Goal: Information Seeking & Learning: Learn about a topic

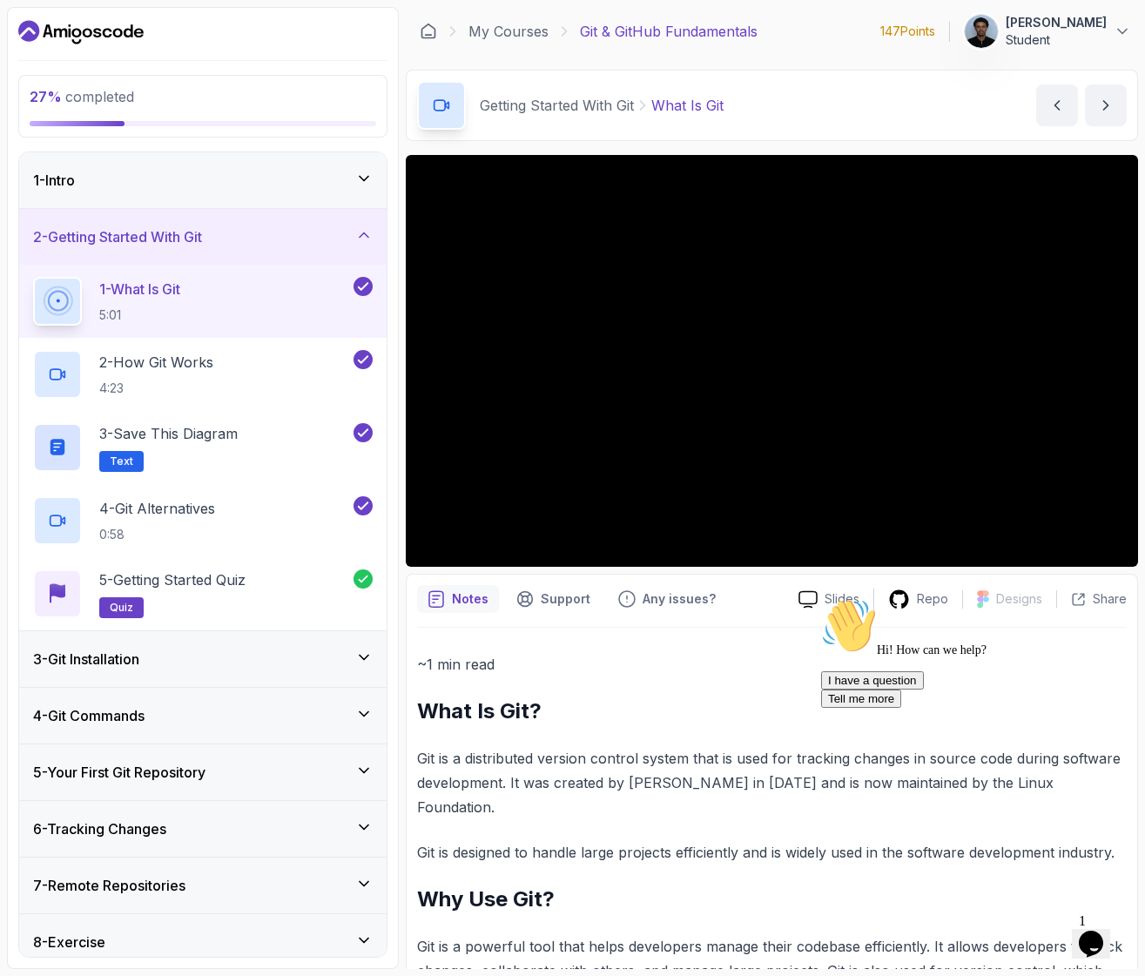
click at [160, 665] on div "3 - Git Installation" at bounding box center [203, 659] width 340 height 21
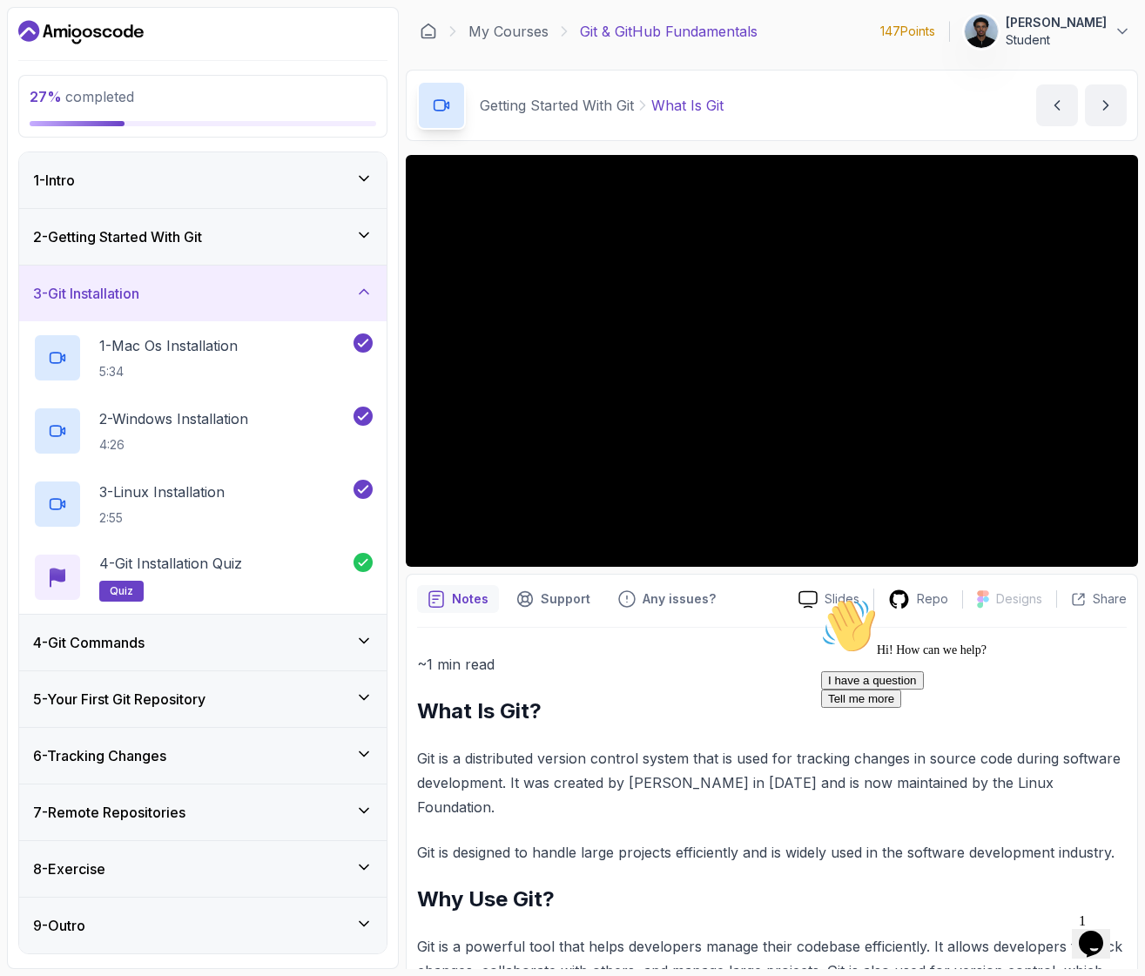
click at [145, 645] on h3 "4 - Git Commands" at bounding box center [88, 642] width 111 height 21
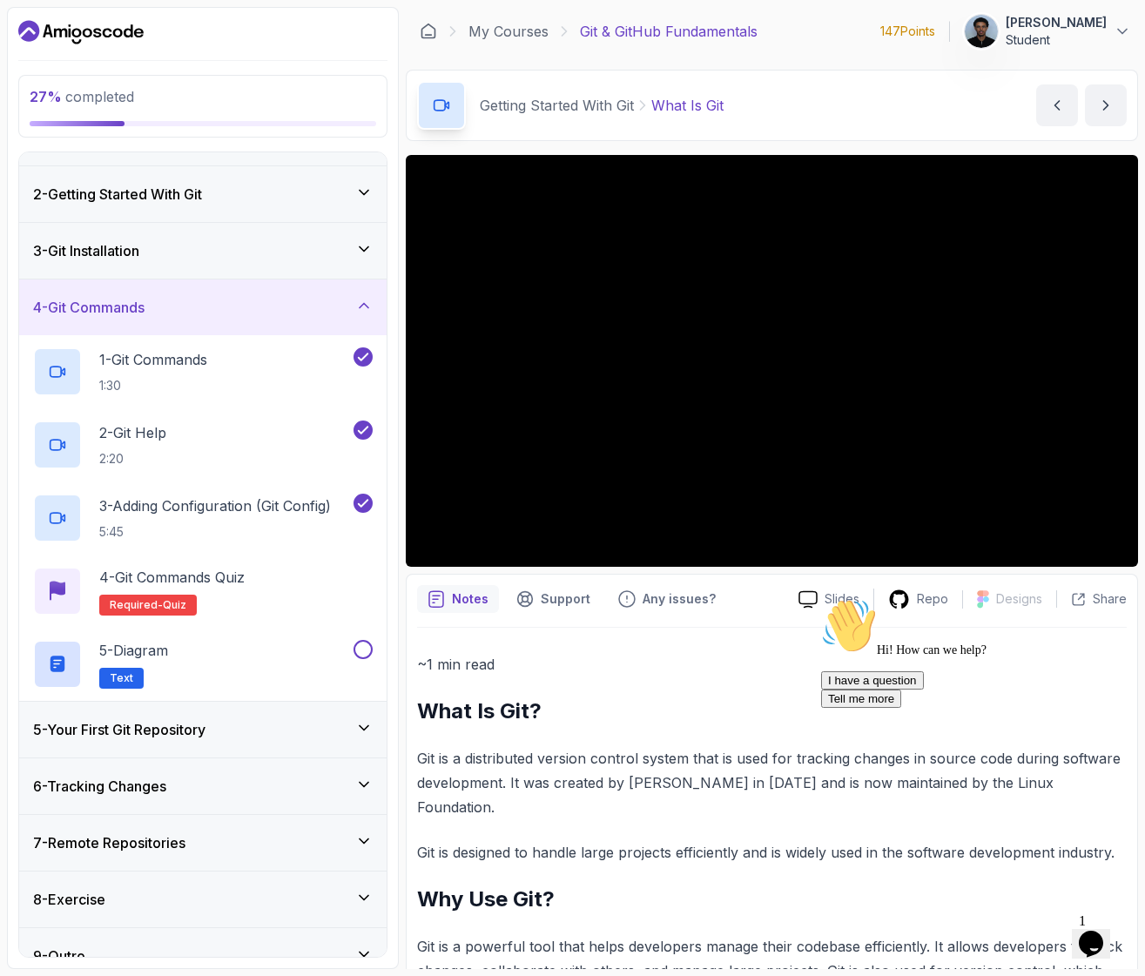
scroll to position [45, 0]
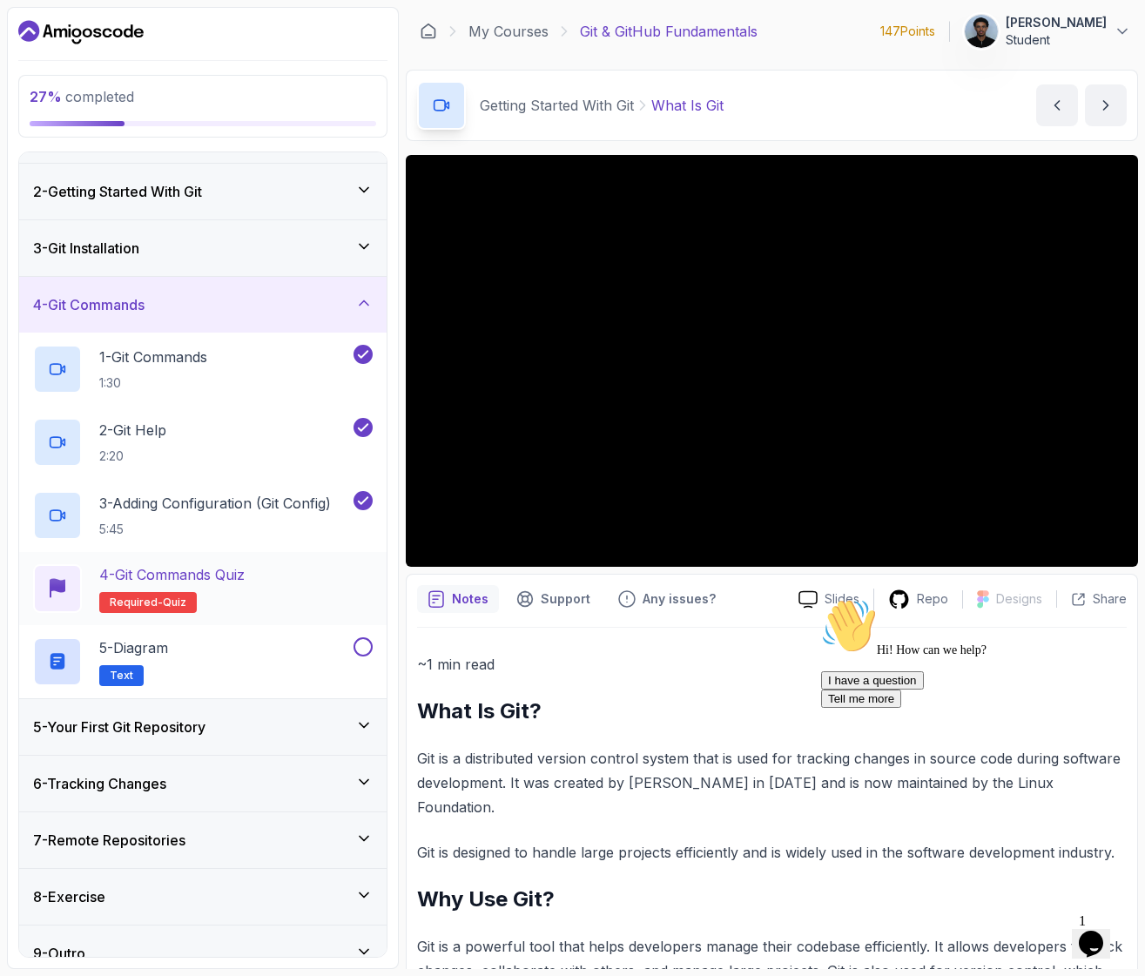
click at [198, 589] on h2 "4 - Git Commands Quiz Required- quiz" at bounding box center [171, 588] width 145 height 49
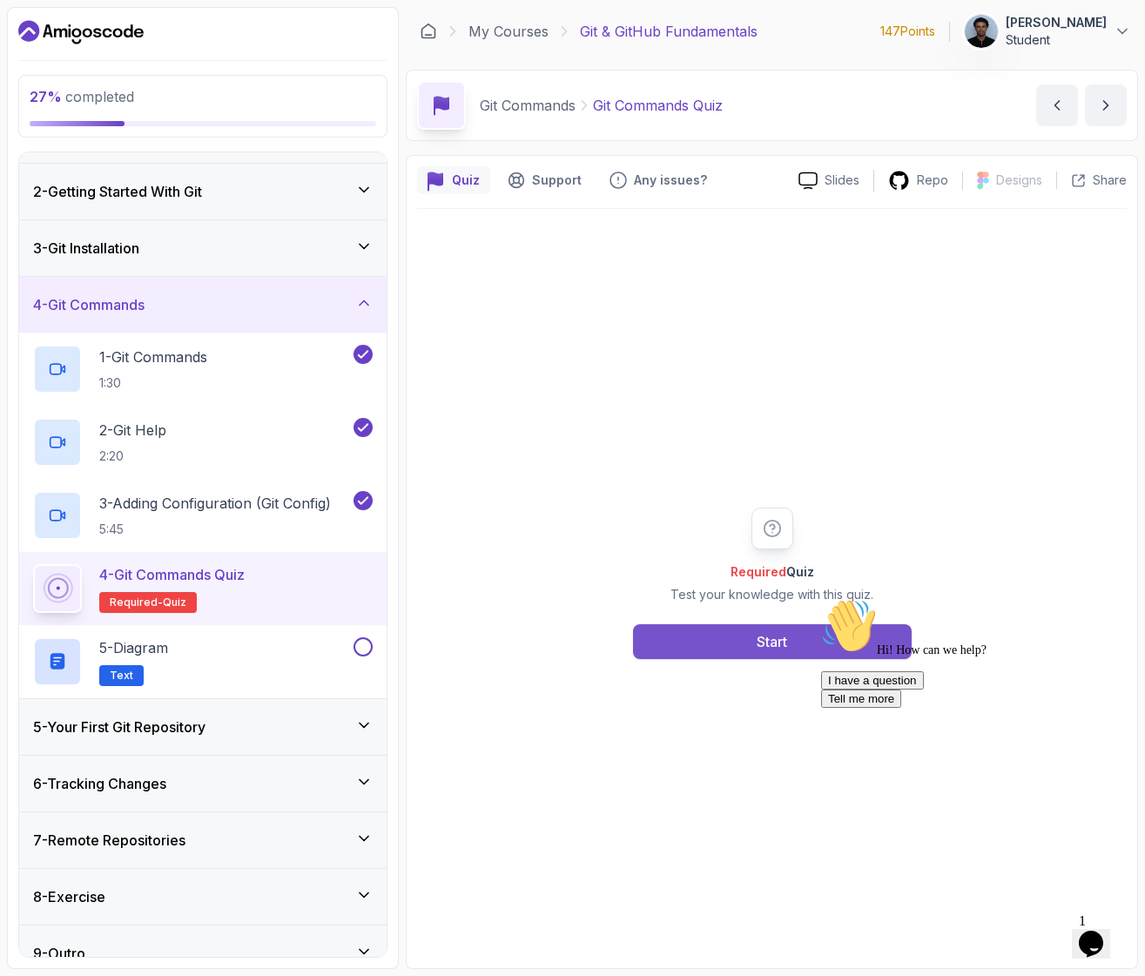
click at [676, 642] on button "Start" at bounding box center [772, 641] width 279 height 35
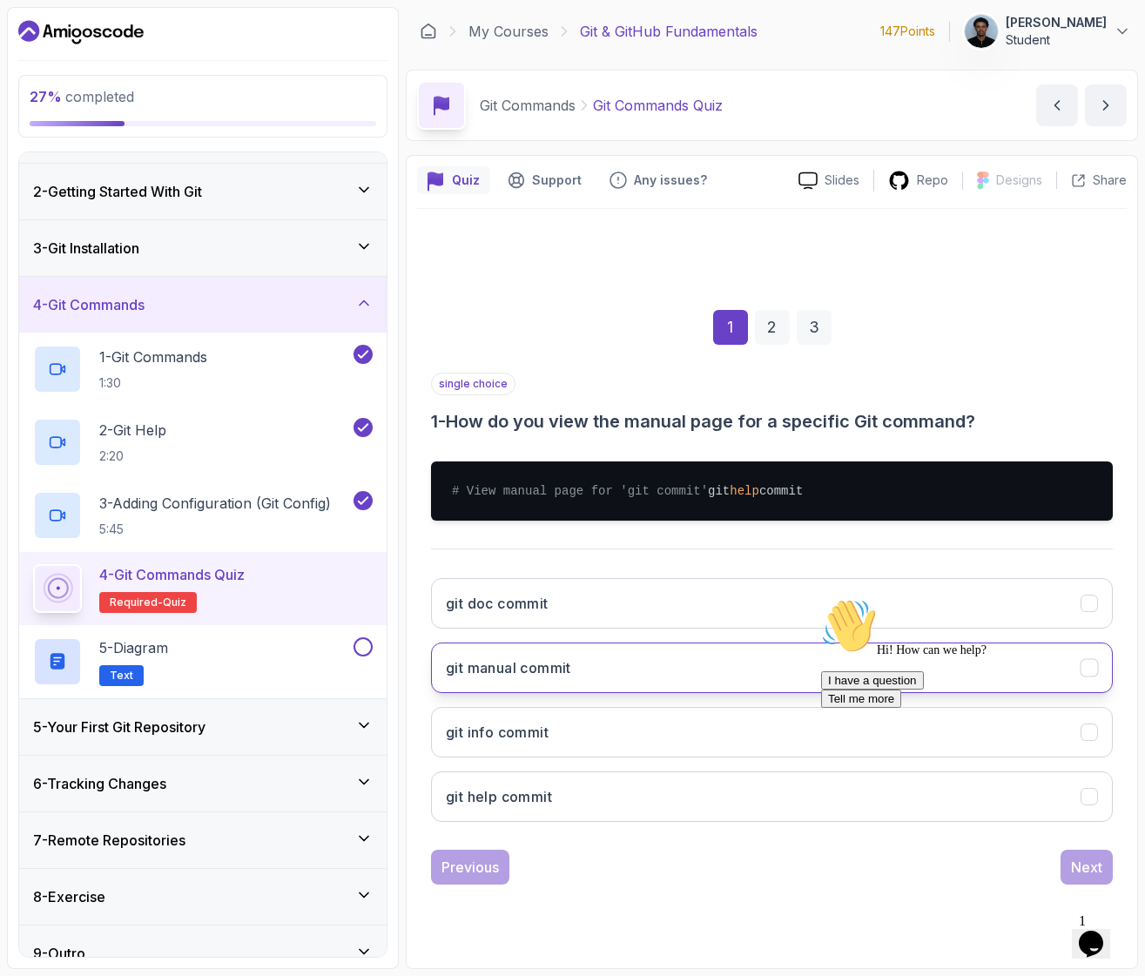
click at [555, 678] on h3 "git manual commit" at bounding box center [508, 667] width 125 height 21
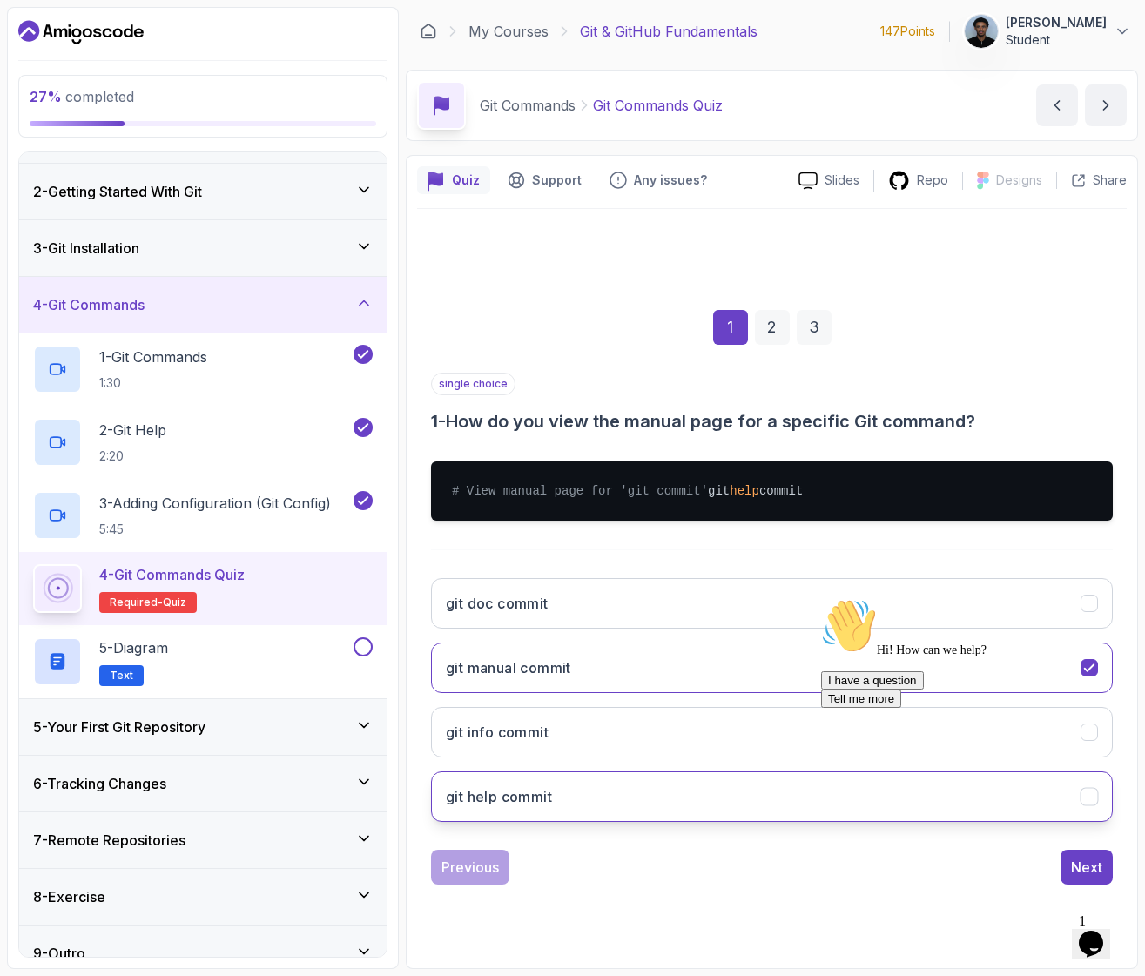
click at [747, 794] on button "git help commit" at bounding box center [772, 796] width 682 height 50
click at [821, 598] on icon "Chat attention grabber" at bounding box center [821, 598] width 0 height 0
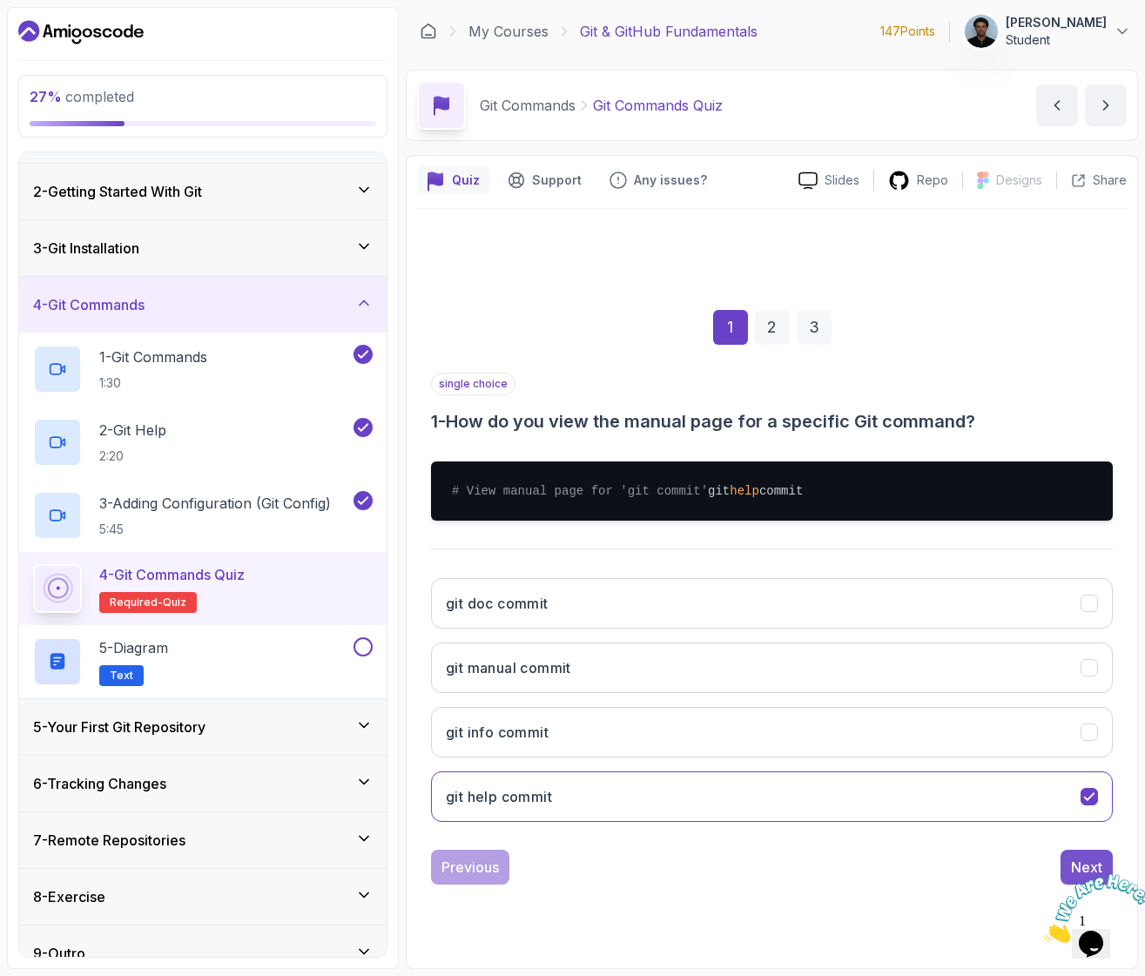
click at [1079, 862] on button "Next" at bounding box center [1086, 867] width 52 height 35
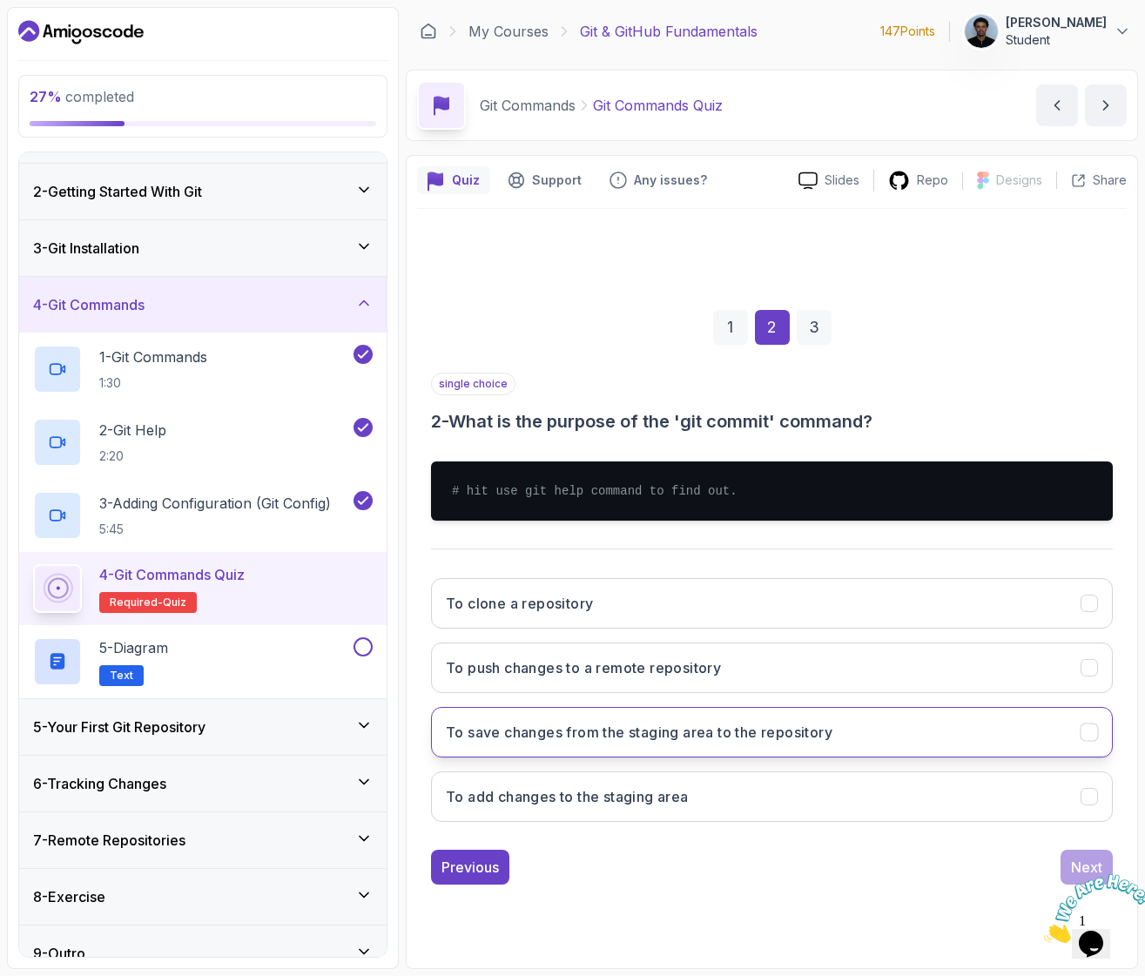
click at [600, 731] on h3 "To save changes from the staging area to the repository" at bounding box center [639, 732] width 387 height 21
click at [753, 797] on button "To add changes to the staging area" at bounding box center [772, 796] width 682 height 50
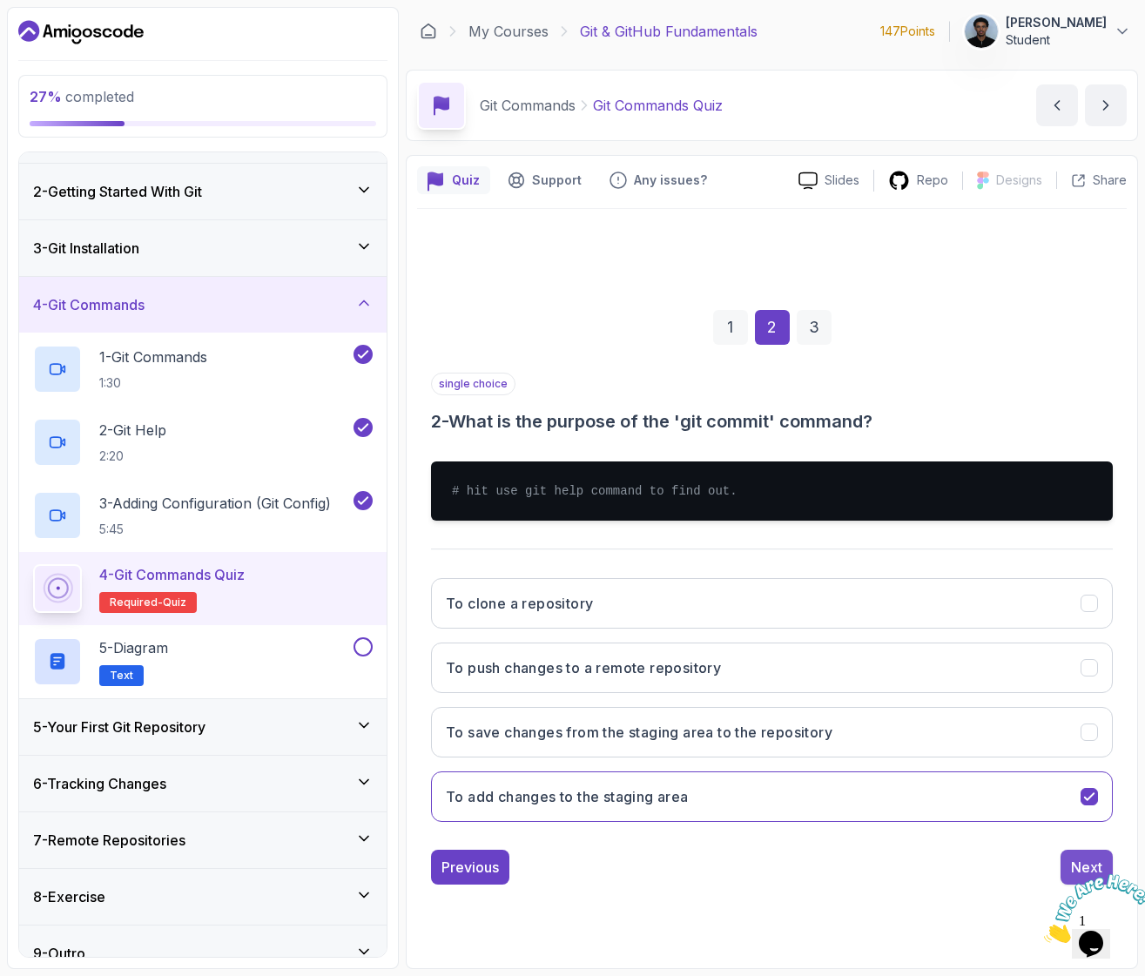
click at [1069, 863] on button "Next" at bounding box center [1086, 867] width 52 height 35
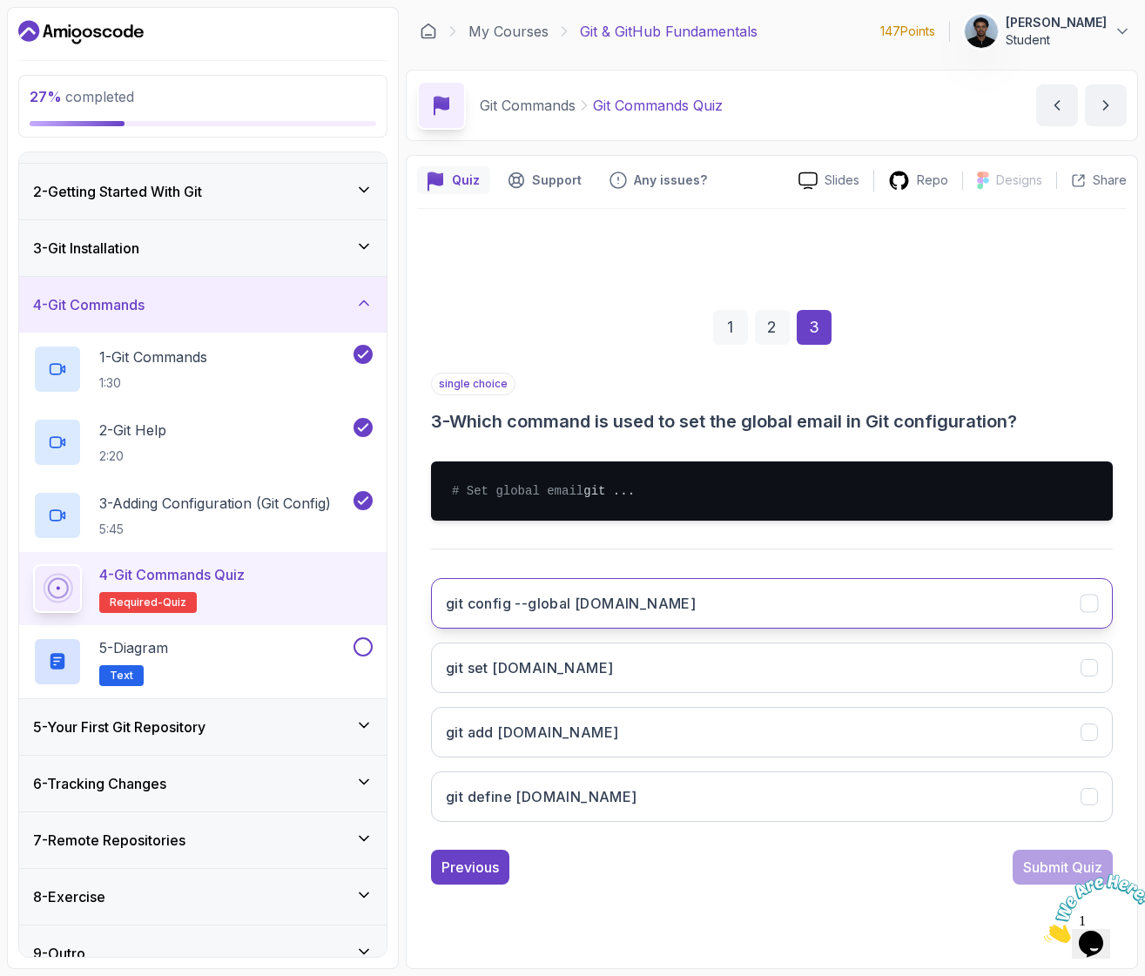
click at [631, 614] on h3 "git config --global [DOMAIN_NAME]" at bounding box center [571, 603] width 250 height 21
click at [1027, 867] on div "Submit Quiz" at bounding box center [1062, 867] width 79 height 21
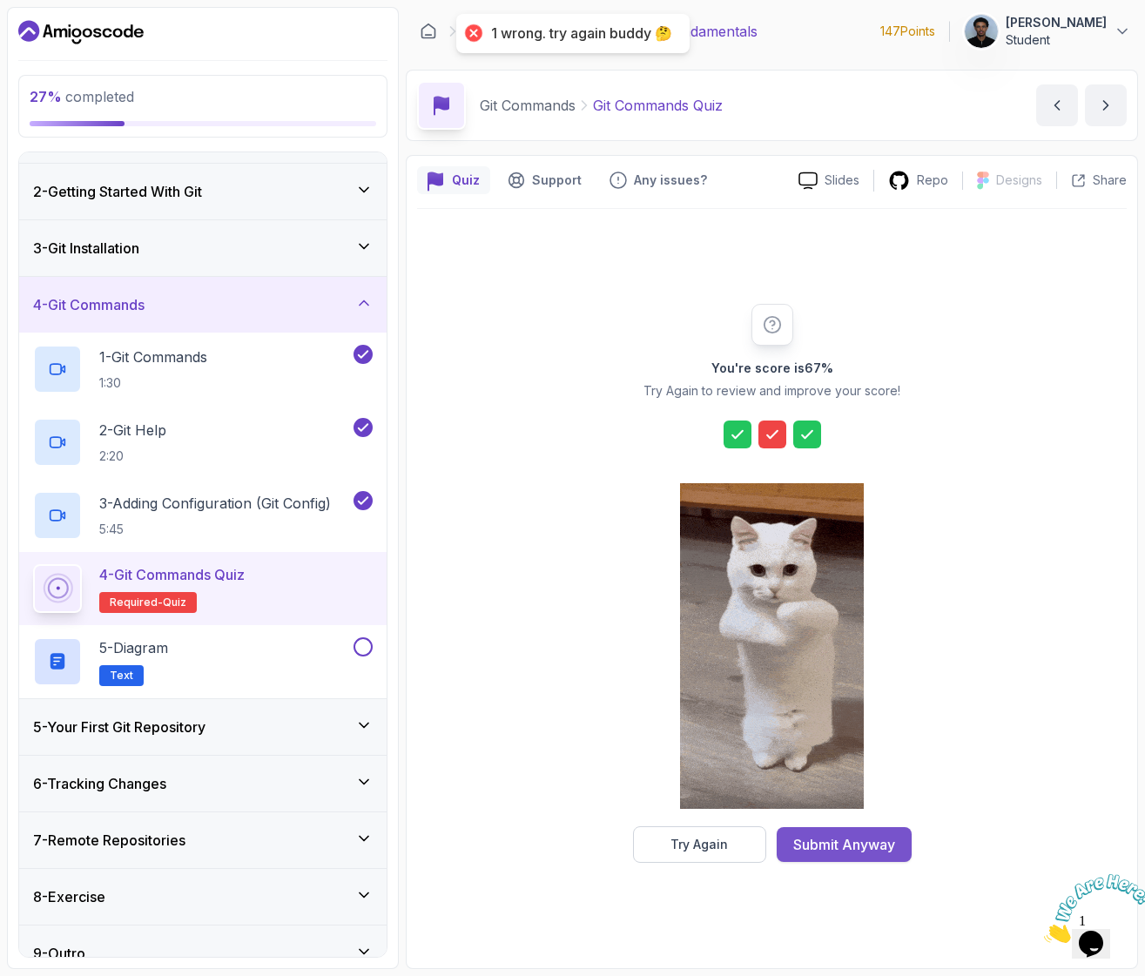
click at [816, 853] on div "Submit Anyway" at bounding box center [844, 844] width 102 height 21
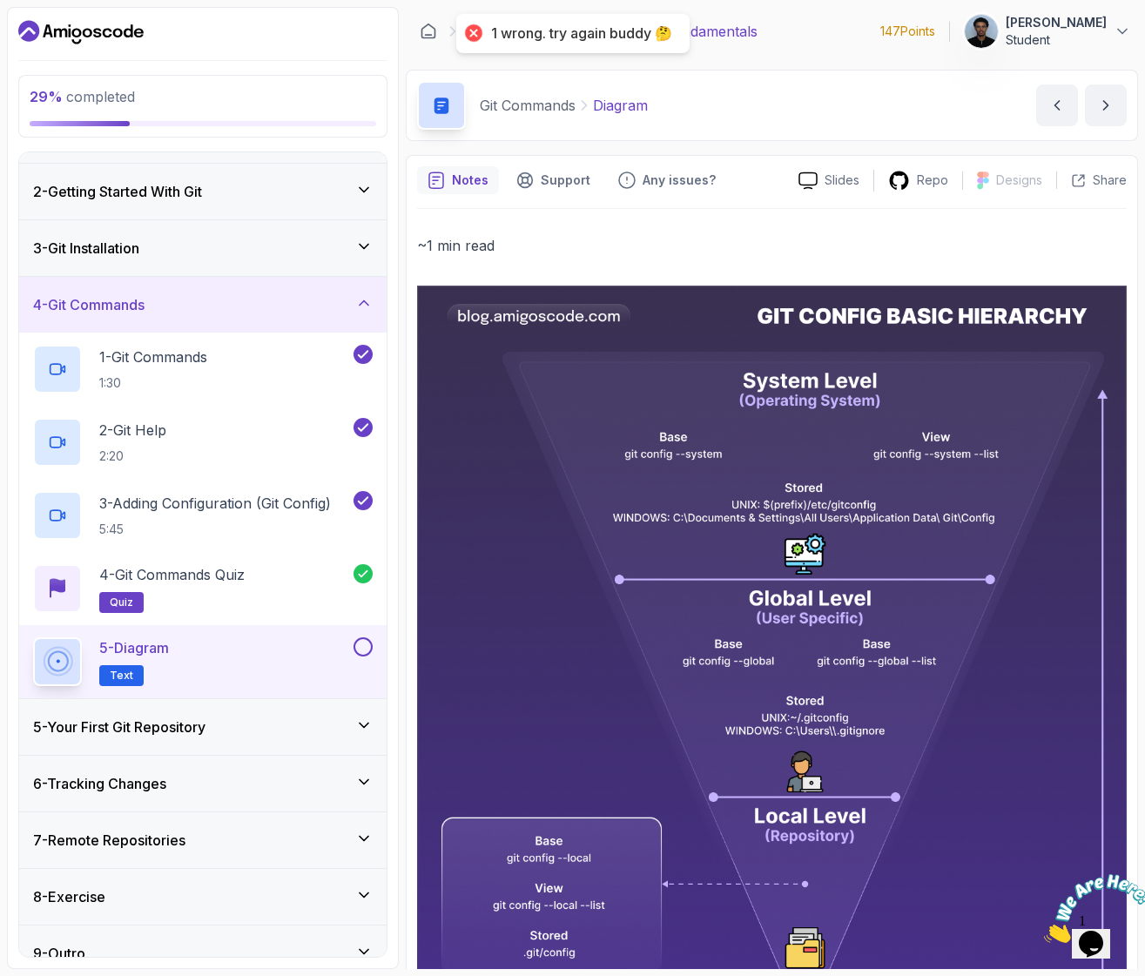
click at [305, 671] on div "5 - Diagram Text" at bounding box center [191, 661] width 317 height 49
click at [366, 648] on button at bounding box center [362, 646] width 19 height 19
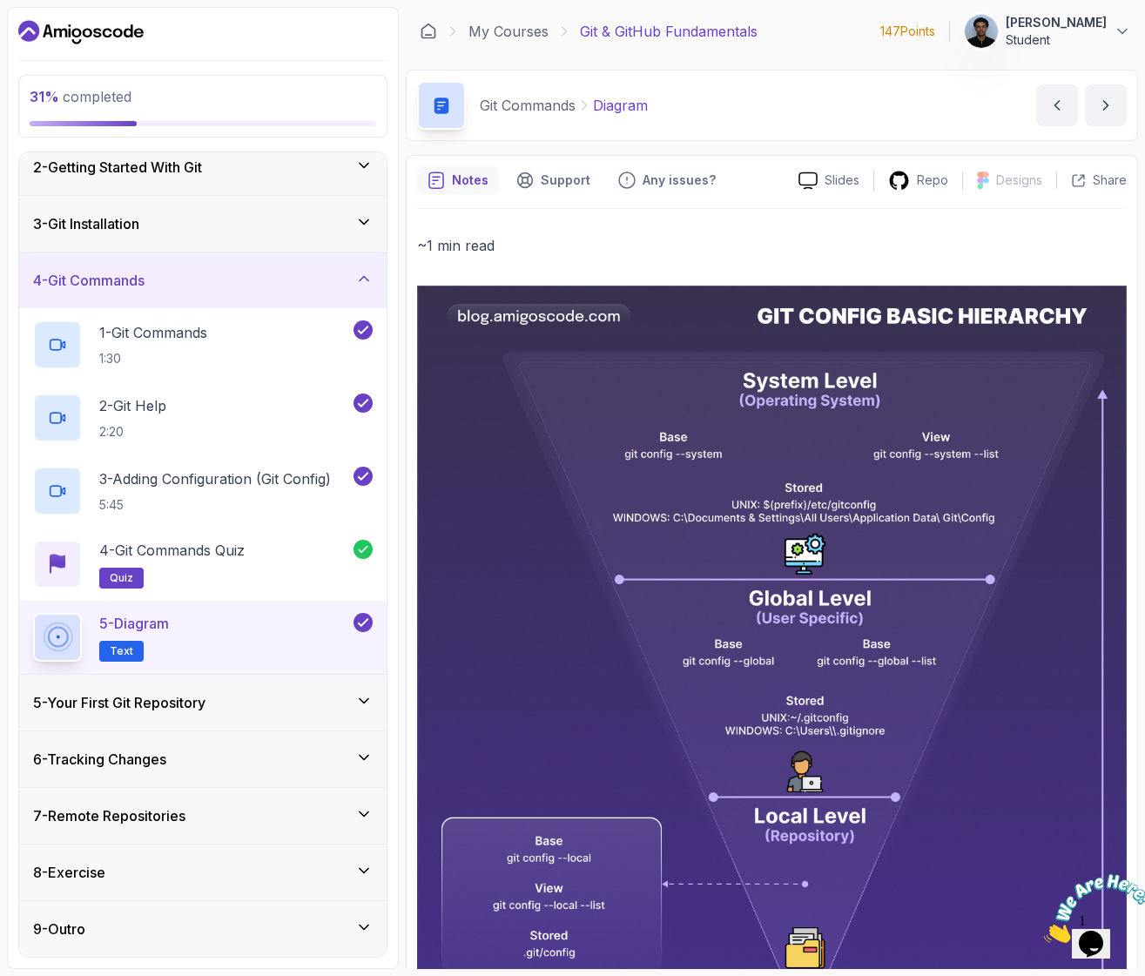
click at [220, 707] on div "5 - Your First Git Repository" at bounding box center [203, 702] width 340 height 21
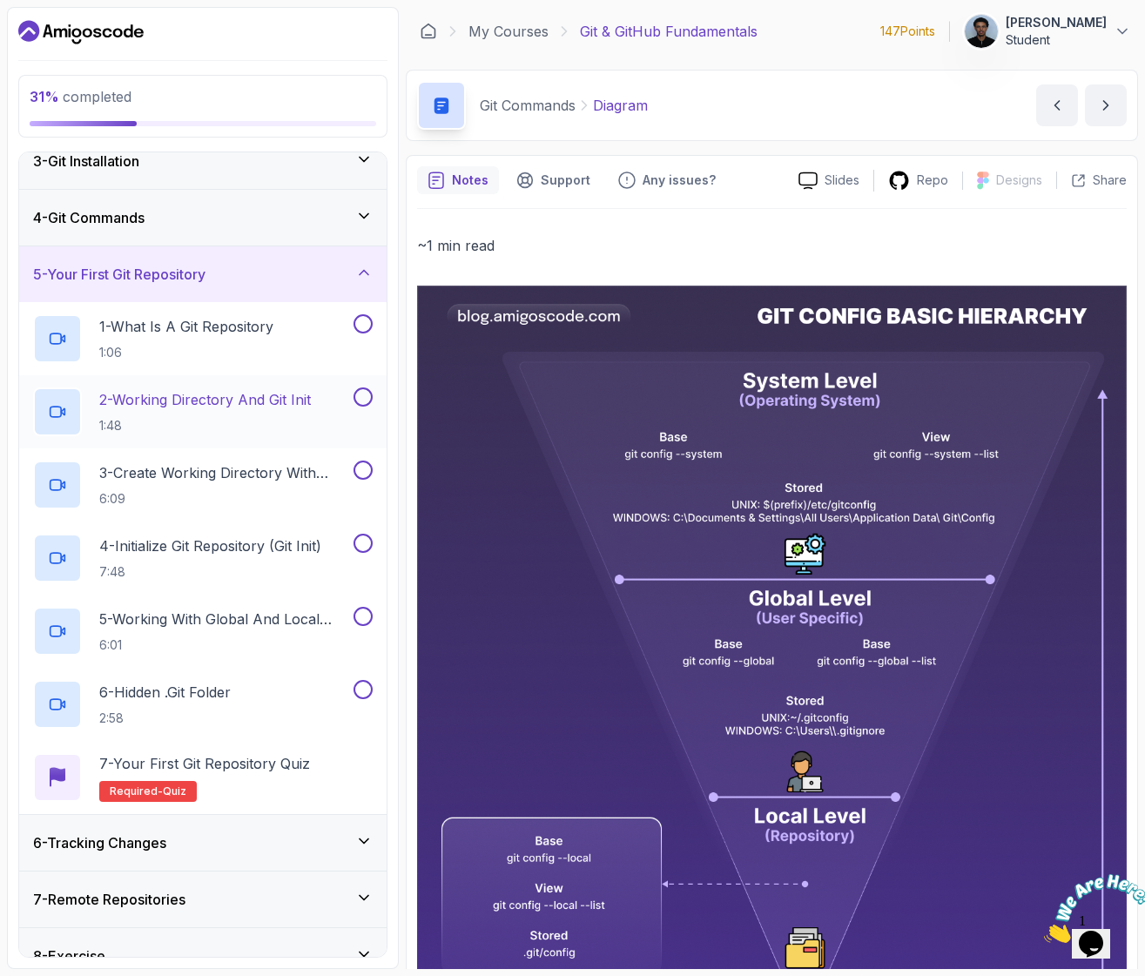
scroll to position [138, 0]
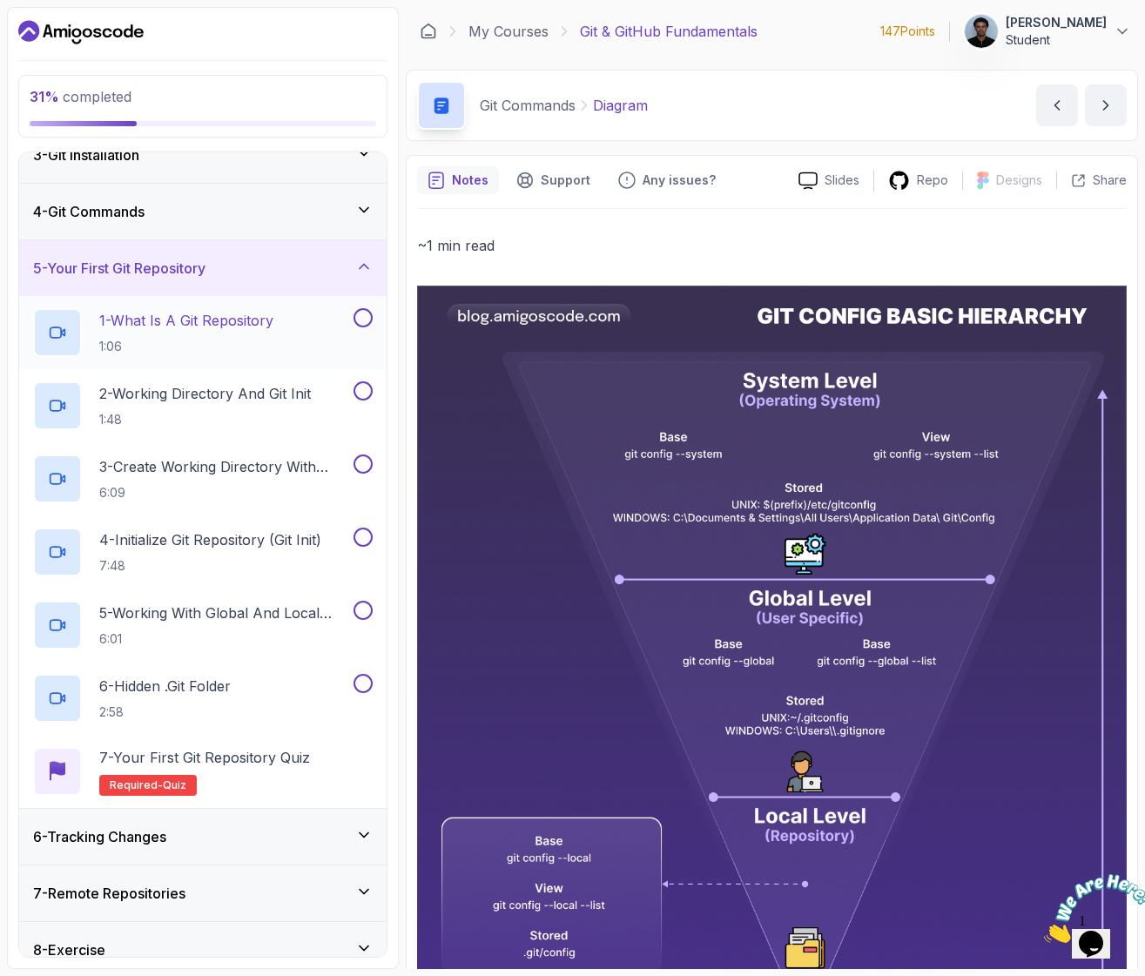
click at [200, 344] on p "1:06" at bounding box center [186, 346] width 174 height 17
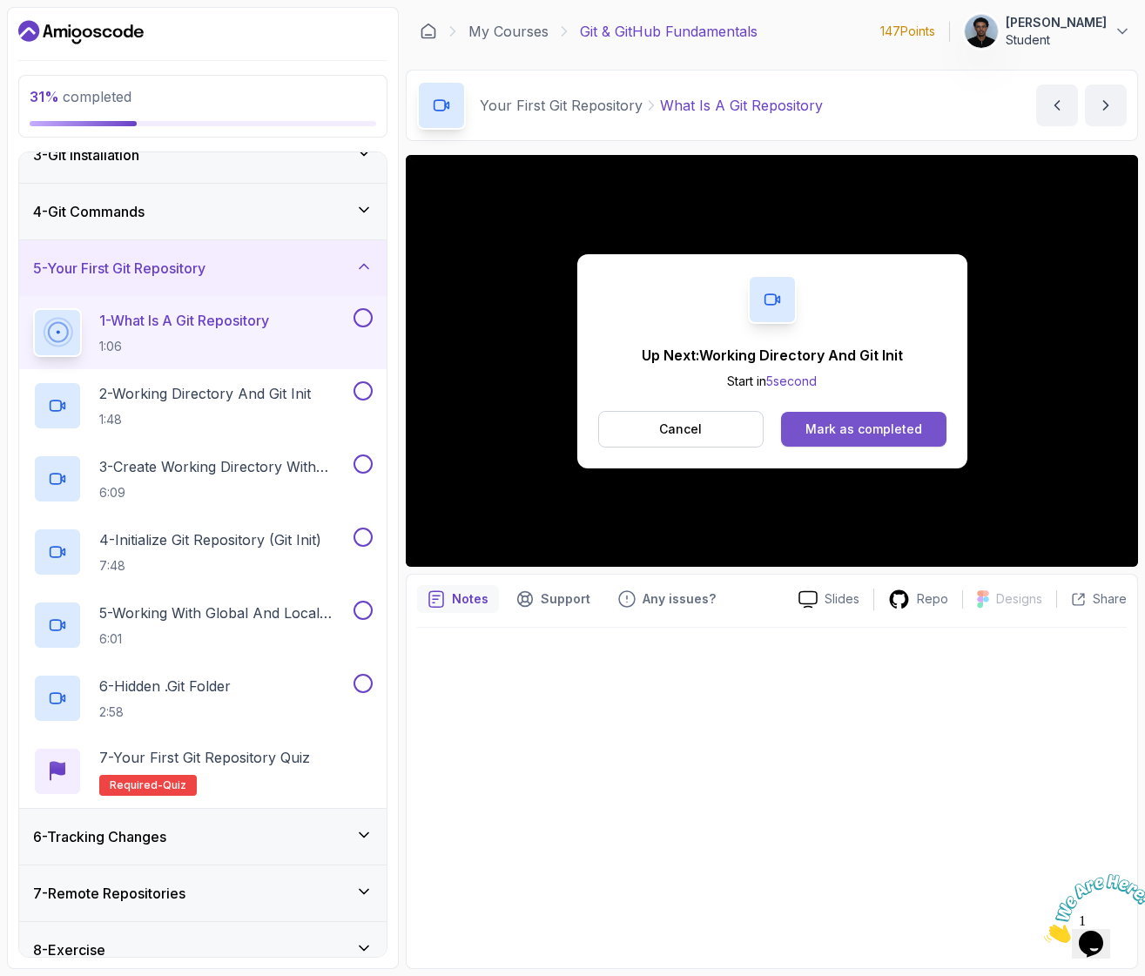
click at [895, 435] on div "Mark as completed" at bounding box center [863, 428] width 117 height 17
